Goal: Transaction & Acquisition: Purchase product/service

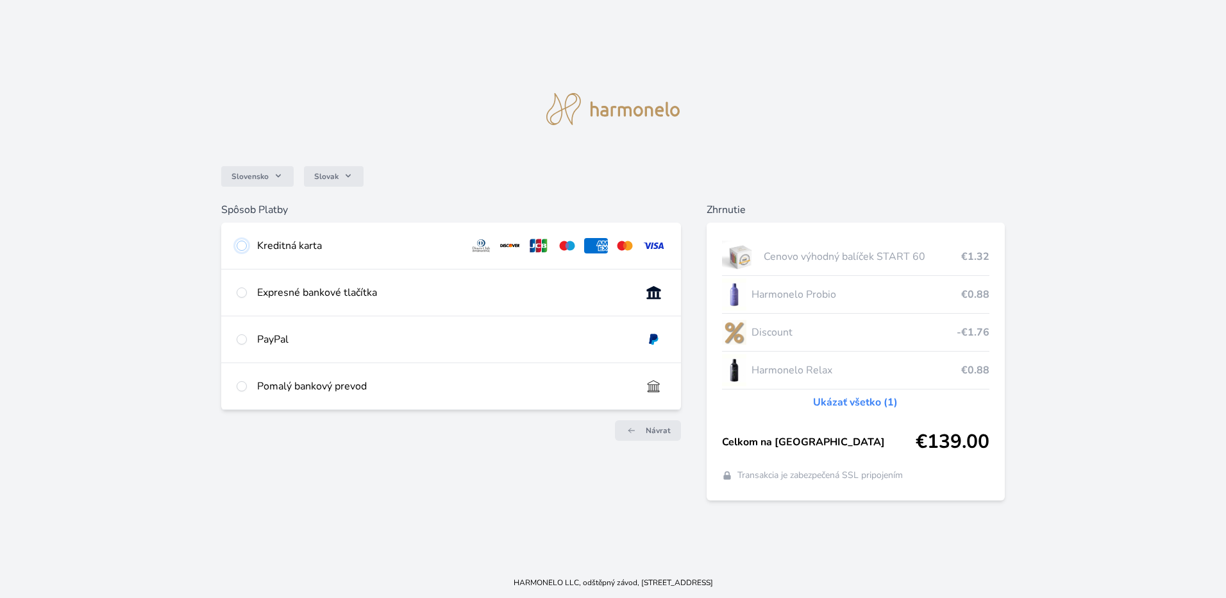
click at [242, 244] on input "radio" at bounding box center [242, 245] width 10 height 10
radio input "true"
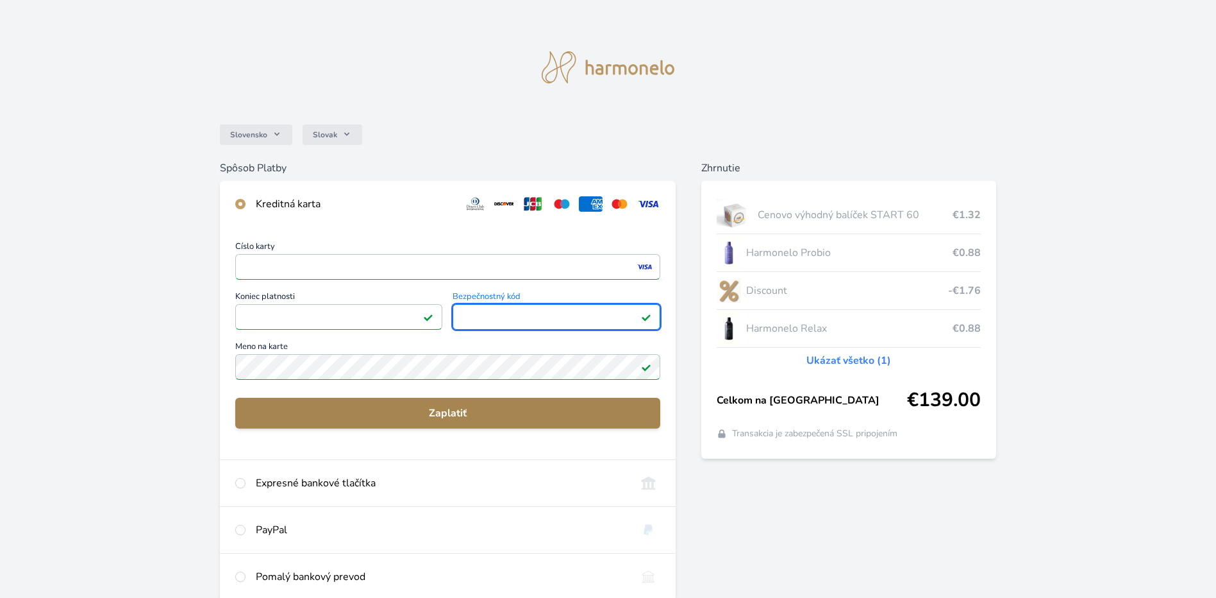
click at [437, 410] on span "Zaplatiť" at bounding box center [448, 412] width 405 height 15
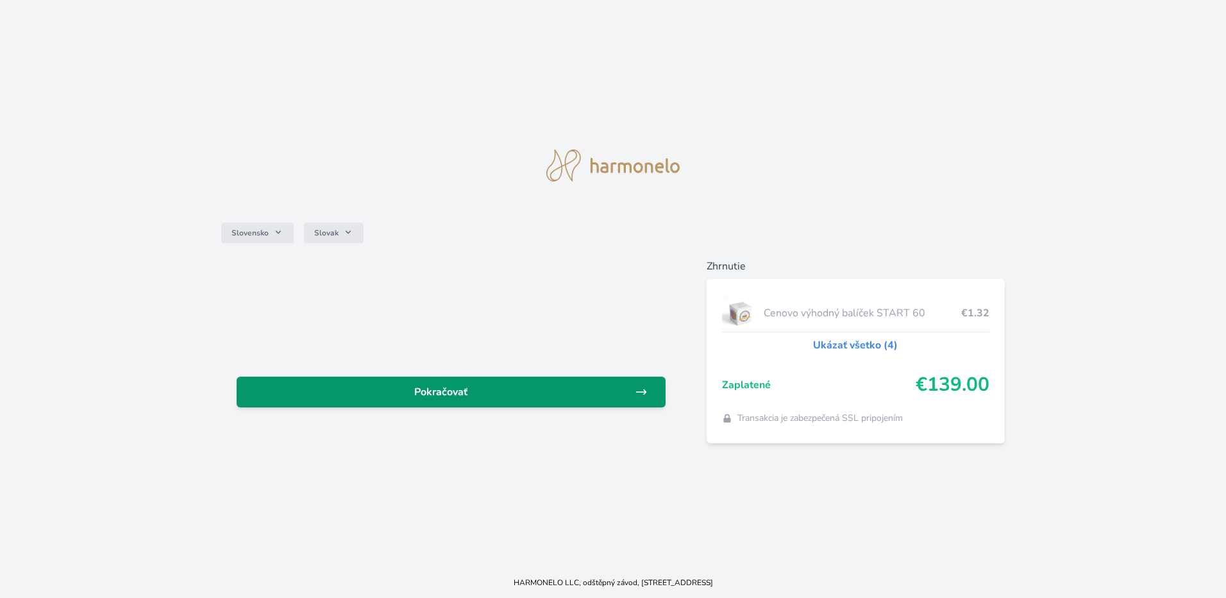
click at [467, 390] on span "Pokračovať" at bounding box center [441, 391] width 388 height 15
